Goal: Information Seeking & Learning: Learn about a topic

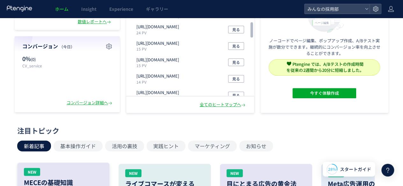
scroll to position [64, 0]
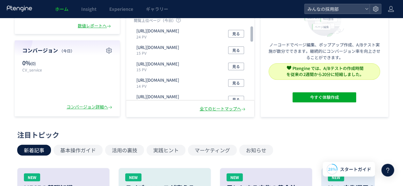
click at [47, 53] on h4 "コンバージョン （[DATE]）" at bounding box center [67, 50] width 90 height 7
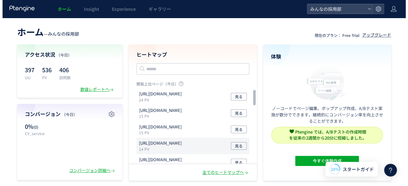
scroll to position [0, 0]
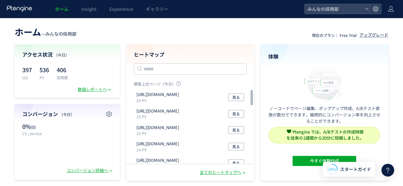
click at [60, 57] on span "（今日）" at bounding box center [61, 54] width 15 height 5
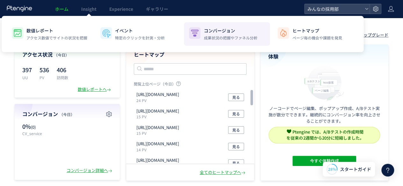
click at [238, 37] on p "成果状況の把握やファネル分析" at bounding box center [231, 38] width 54 height 6
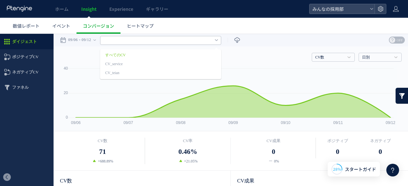
click at [112, 41] on input "text" at bounding box center [160, 40] width 121 height 9
click at [119, 71] on link "CV_teian" at bounding box center [151, 73] width 92 height 8
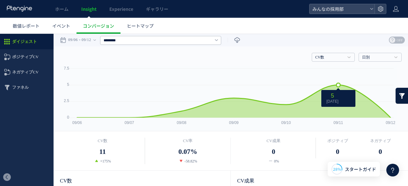
click at [338, 113] on icon at bounding box center [233, 101] width 313 height 33
click at [338, 125] on text "09/11" at bounding box center [338, 123] width 10 height 4
click at [336, 85] on icon at bounding box center [233, 101] width 319 height 33
click at [340, 98] on span "5 [DATE]" at bounding box center [332, 98] width 17 height 11
click at [336, 97] on span "5 [DATE]" at bounding box center [332, 98] width 17 height 11
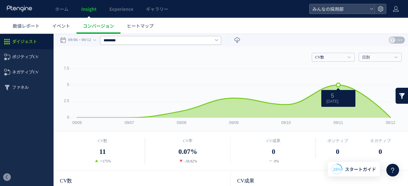
click at [334, 97] on icon "5" at bounding box center [332, 96] width 3 height 6
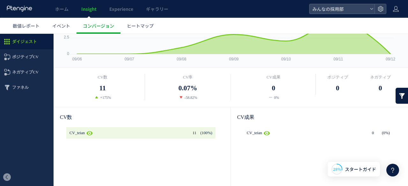
scroll to position [96, 0]
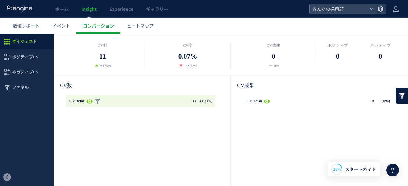
click at [91, 100] on icon at bounding box center [89, 101] width 6 height 6
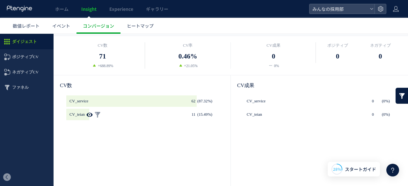
click at [90, 114] on use at bounding box center [90, 114] width 6 height 5
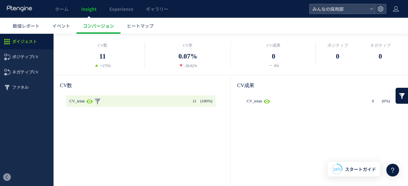
click at [93, 101] on use at bounding box center [90, 101] width 6 height 5
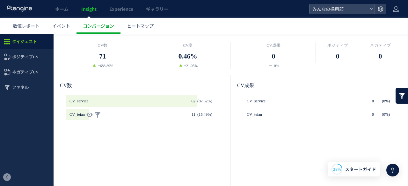
click at [85, 114] on span "CV_teian" at bounding box center [76, 114] width 15 height 11
click at [74, 114] on span "CV_teian" at bounding box center [76, 114] width 15 height 11
click at [101, 112] on link at bounding box center [97, 114] width 6 height 11
click at [264, 102] on use at bounding box center [267, 101] width 6 height 5
type input "********"
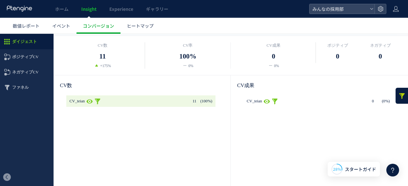
click at [192, 104] on span "11" at bounding box center [194, 101] width 4 height 11
click at [19, 90] on span "ファネル" at bounding box center [20, 87] width 17 height 15
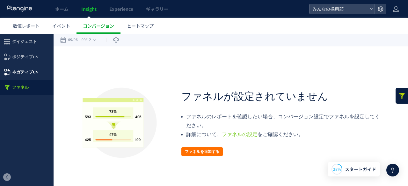
click at [11, 67] on span "ネガティブCV" at bounding box center [27, 72] width 54 height 15
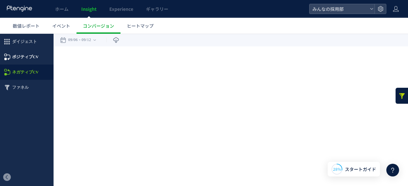
click at [18, 57] on span "ポジティブCV" at bounding box center [25, 56] width 26 height 15
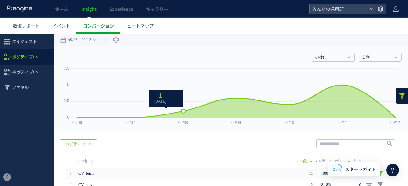
scroll to position [33, 0]
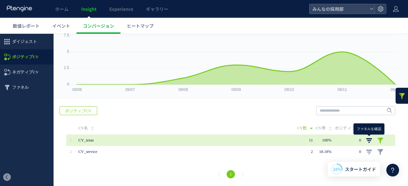
click at [368, 139] on link at bounding box center [369, 141] width 6 height 6
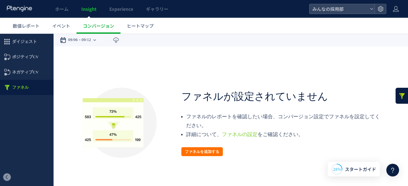
click at [87, 38] on time "09/12" at bounding box center [87, 40] width 10 height 13
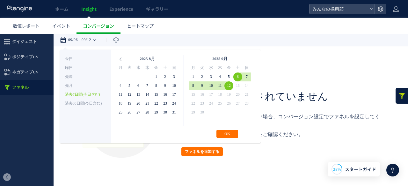
click at [87, 38] on time "09/12" at bounding box center [87, 40] width 10 height 13
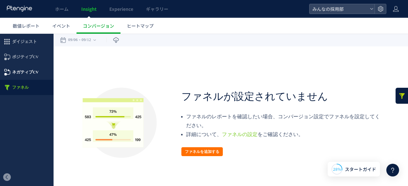
click at [26, 71] on span "ネガティブCV" at bounding box center [25, 72] width 26 height 15
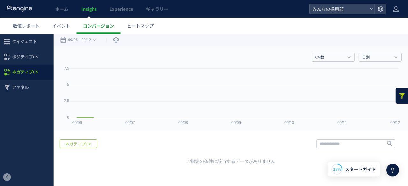
click at [25, 35] on div at bounding box center [204, 93] width 408 height 186
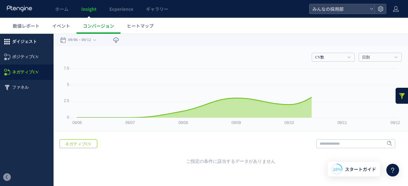
click at [26, 37] on span "ダイジェスト" at bounding box center [24, 41] width 25 height 15
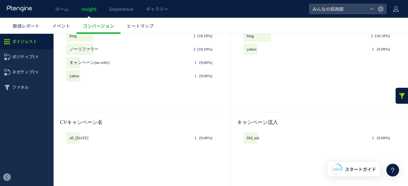
scroll to position [331, 0]
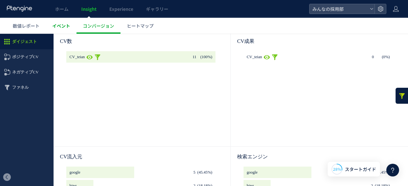
click at [64, 28] on span "イベント" at bounding box center [61, 26] width 18 height 6
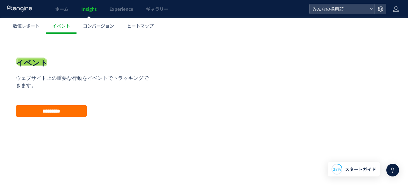
scroll to position [35, 0]
click at [19, 18] on link "数値レポート" at bounding box center [25, 26] width 39 height 16
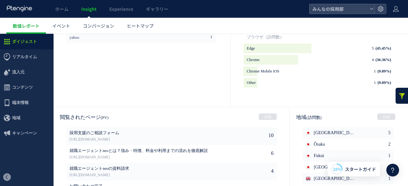
scroll to position [331, 0]
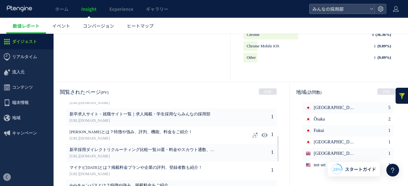
click at [252, 134] on icon at bounding box center [255, 135] width 6 height 6
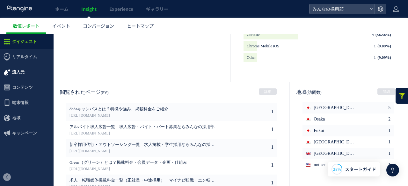
click at [24, 77] on span "流入元" at bounding box center [18, 72] width 12 height 15
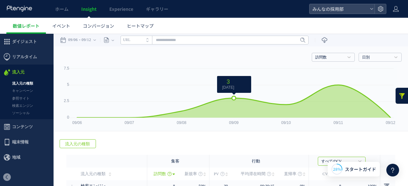
scroll to position [57, 0]
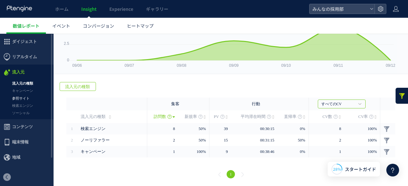
click at [22, 97] on link "参照サイト" at bounding box center [27, 98] width 54 height 7
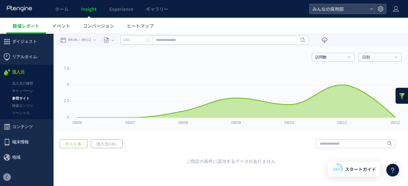
click at [107, 146] on span "流入元URL" at bounding box center [106, 144] width 31 height 9
click at [25, 122] on span "コンテンツ" at bounding box center [22, 126] width 21 height 15
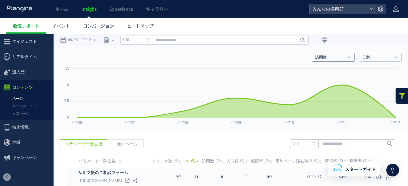
click at [329, 56] on link "訪問数" at bounding box center [329, 58] width 29 height 6
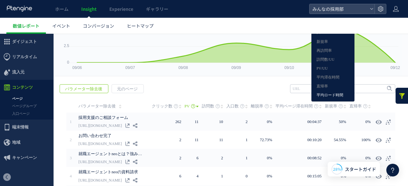
scroll to position [32, 0]
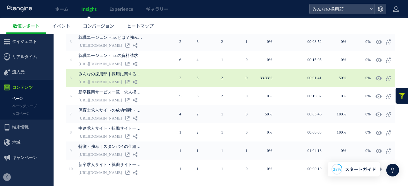
scroll to position [190, 0]
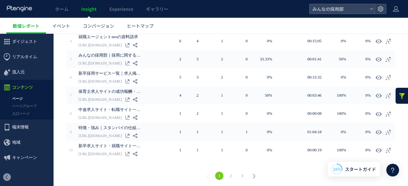
click at [226, 173] on li "2" at bounding box center [230, 176] width 11 height 8
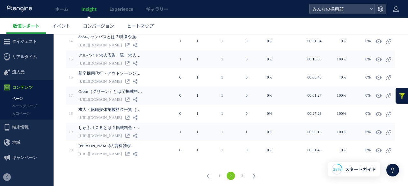
click at [240, 174] on link "3" at bounding box center [242, 176] width 8 height 8
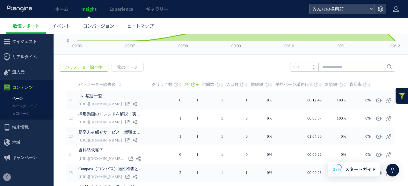
scroll to position [0, 0]
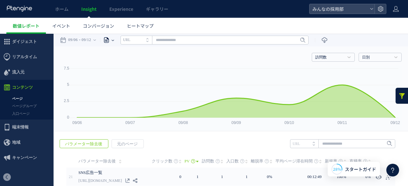
click at [111, 40] on div "ページ" at bounding box center [105, 40] width 11 height 13
click at [111, 54] on li "ページ" at bounding box center [112, 55] width 37 height 8
click at [114, 40] on icon at bounding box center [112, 40] width 3 height 1
click at [130, 41] on icon "URL" at bounding box center [126, 40] width 7 height 4
click at [114, 40] on use at bounding box center [112, 40] width 3 height 1
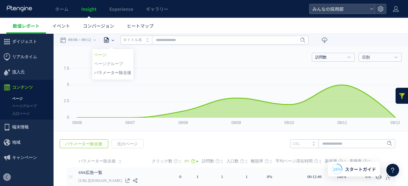
click at [119, 72] on li "パラメーター除去後" at bounding box center [112, 73] width 37 height 8
click at [114, 42] on icon at bounding box center [112, 40] width 3 height 13
click at [115, 66] on li "ページグループ" at bounding box center [112, 64] width 37 height 8
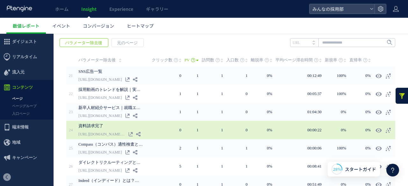
scroll to position [96, 0]
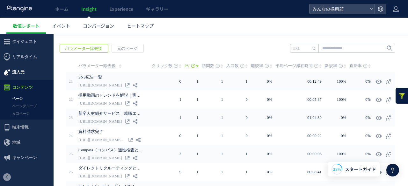
click at [25, 72] on span "流入元" at bounding box center [27, 72] width 54 height 15
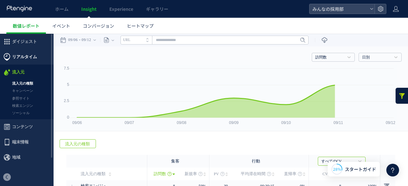
click at [29, 57] on span "リアルタイム" at bounding box center [24, 56] width 25 height 15
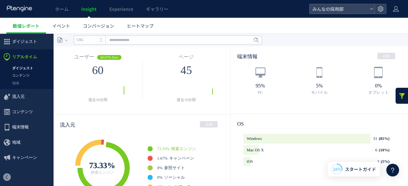
click at [22, 77] on link "コンテンツ" at bounding box center [27, 75] width 54 height 7
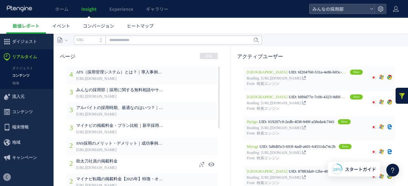
click at [132, 158] on div "助太刀社員の掲載料金 [URL][DOMAIN_NAME]" at bounding box center [120, 165] width 88 height 18
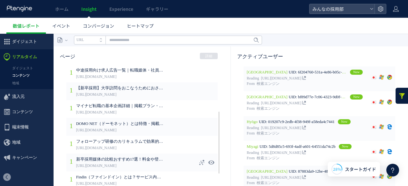
click at [141, 162] on span "新卒採用媒体の比較おすすめ17選！料金や登録学生データを徹底解説" at bounding box center [120, 160] width 88 height 6
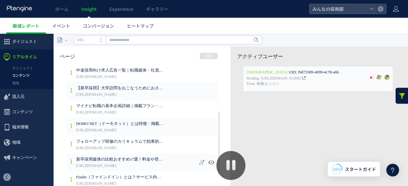
click at [198, 161] on icon at bounding box center [201, 163] width 6 height 6
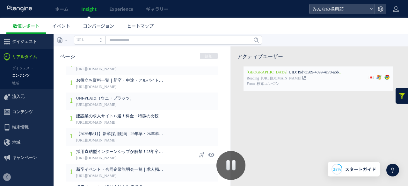
click at [122, 151] on span "採用直結型インターンシップが解禁！25年卒からの定義や採用担当者が気を付けるべきポイントをご紹介" at bounding box center [120, 152] width 88 height 6
click at [199, 154] on icon at bounding box center [201, 155] width 6 height 6
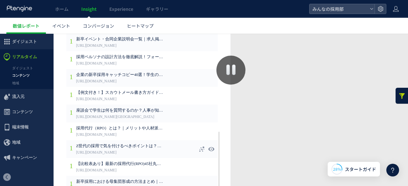
scroll to position [111, 0]
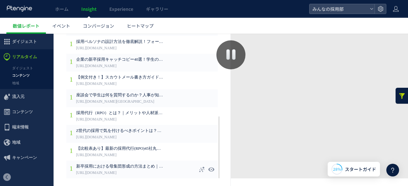
click at [139, 166] on span "新卒採用における母集団形成の方法まとめ｜貴社が優秀な人材と出会うために最適な採用メソッドとは？" at bounding box center [120, 167] width 88 height 6
click at [198, 170] on icon at bounding box center [201, 170] width 6 height 6
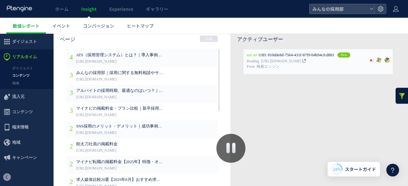
scroll to position [15, 0]
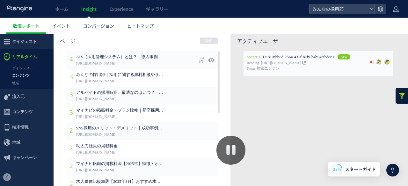
click at [132, 57] on span "ATS（採用管理システム）とは？｜導入事例をもとにATSでできることをご紹介" at bounding box center [120, 57] width 88 height 6
click at [199, 59] on use at bounding box center [201, 60] width 5 height 5
click at [208, 59] on icon at bounding box center [211, 60] width 6 height 6
type input "**********"
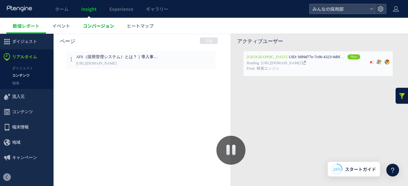
click at [96, 25] on span "コンバージョン" at bounding box center [98, 26] width 31 height 6
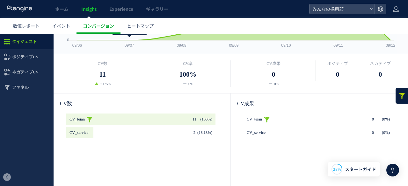
scroll to position [79, 0]
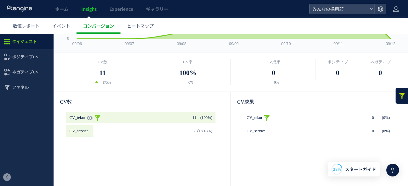
click at [80, 116] on span "CV_teian" at bounding box center [76, 117] width 15 height 11
click at [99, 70] on span "11" at bounding box center [102, 73] width 6 height 11
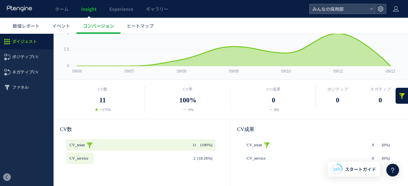
scroll to position [0, 0]
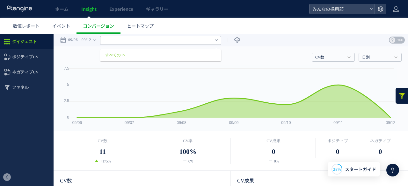
click at [162, 39] on input "text" at bounding box center [160, 40] width 121 height 9
click at [146, 52] on link "すべてのCV" at bounding box center [151, 55] width 92 height 8
type input "******"
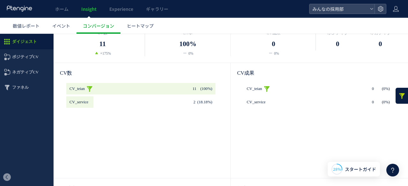
scroll to position [12, 0]
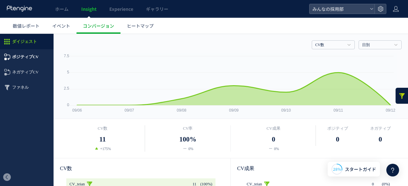
click at [22, 60] on span "ポジティブCV" at bounding box center [25, 56] width 26 height 15
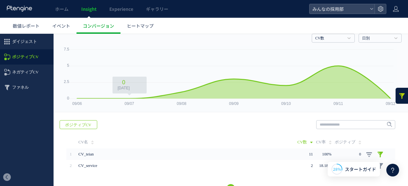
scroll to position [33, 0]
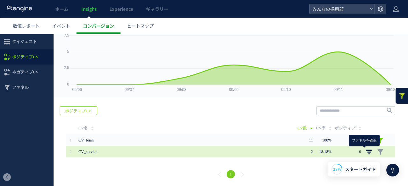
click at [366, 150] on link at bounding box center [369, 152] width 6 height 6
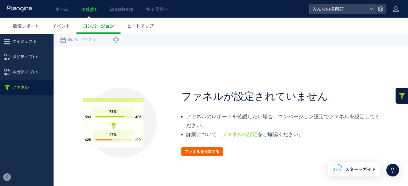
click at [220, 151] on button "ファネルを追加する" at bounding box center [201, 151] width 41 height 9
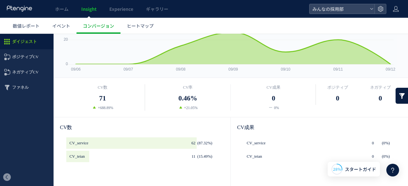
scroll to position [96, 0]
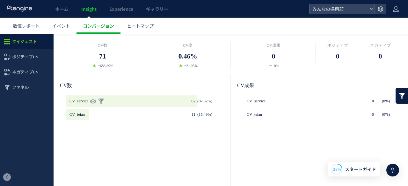
click at [107, 100] on p at bounding box center [131, 101] width 130 height 11
click at [103, 101] on link at bounding box center [101, 101] width 6 height 11
